Goal: Task Accomplishment & Management: Use online tool/utility

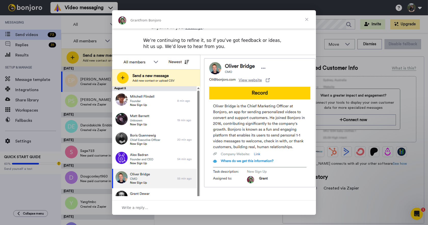
scroll to position [170, 0]
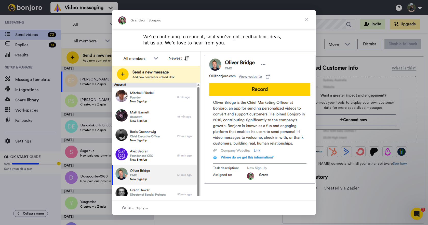
click at [306, 20] on span "Close" at bounding box center [307, 19] width 18 height 18
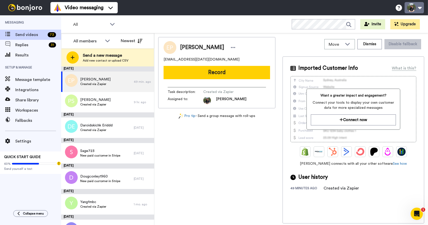
click at [412, 7] on button at bounding box center [414, 7] width 19 height 11
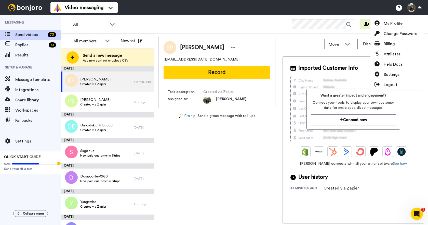
click at [245, 24] on div "All WORKSPACES View all All Default Tasks + Add a new workspace Invite Upgrade" at bounding box center [244, 24] width 367 height 18
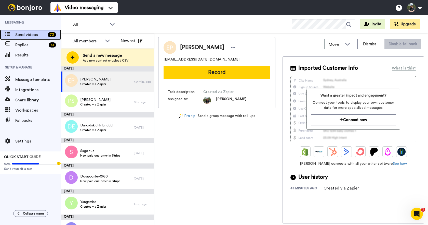
click at [25, 33] on span "Send videos" at bounding box center [30, 35] width 30 height 6
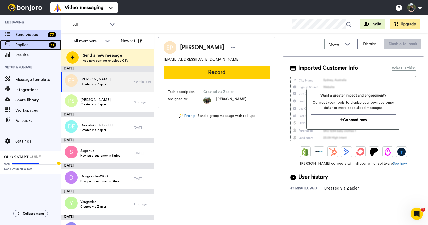
click at [18, 42] on span "Replies" at bounding box center [30, 45] width 31 height 6
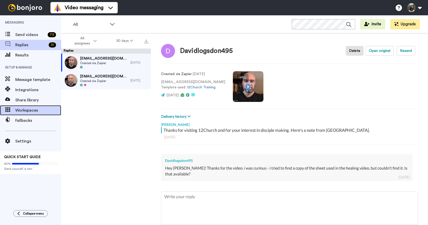
click at [27, 111] on span "Workspaces" at bounding box center [38, 110] width 46 height 6
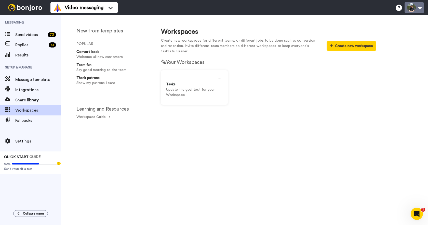
click at [420, 10] on button at bounding box center [414, 7] width 19 height 11
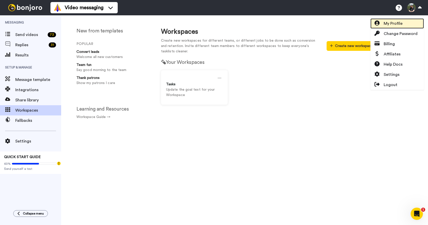
click at [395, 24] on span "My Profile" at bounding box center [393, 23] width 19 height 6
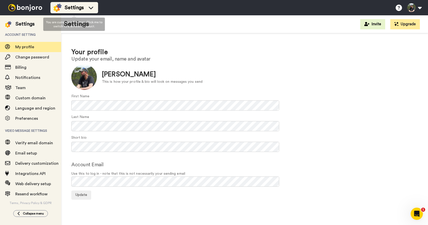
click at [91, 4] on div "Settings" at bounding box center [75, 8] width 42 height 8
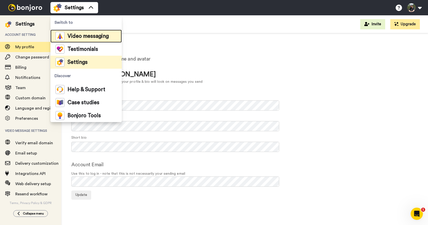
click at [92, 35] on span "Video messaging" at bounding box center [88, 36] width 41 height 5
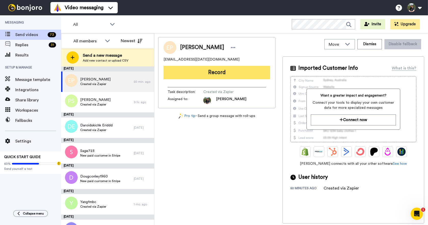
click at [220, 69] on button "Record" at bounding box center [217, 72] width 107 height 13
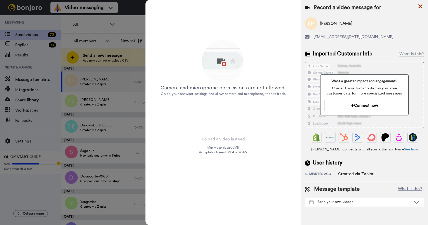
click at [421, 6] on icon at bounding box center [421, 6] width 4 height 4
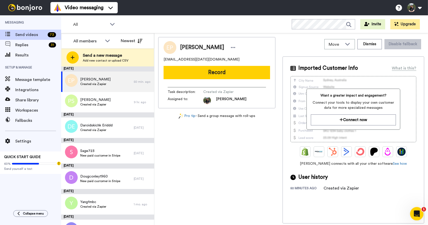
click at [419, 214] on icon "Open Intercom Messenger" at bounding box center [416, 213] width 8 height 8
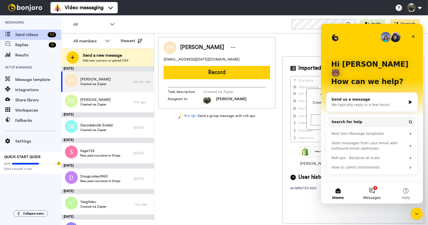
click at [373, 188] on button "1 Messages" at bounding box center [372, 193] width 34 height 20
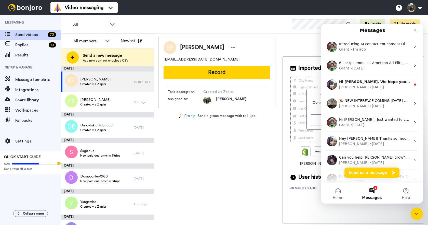
click at [235, 154] on div "[PERSON_NAME] [EMAIL_ADDRESS][DATE][DOMAIN_NAME] Record Task description : Crea…" at bounding box center [216, 130] width 117 height 186
